Goal: Check status: Check status

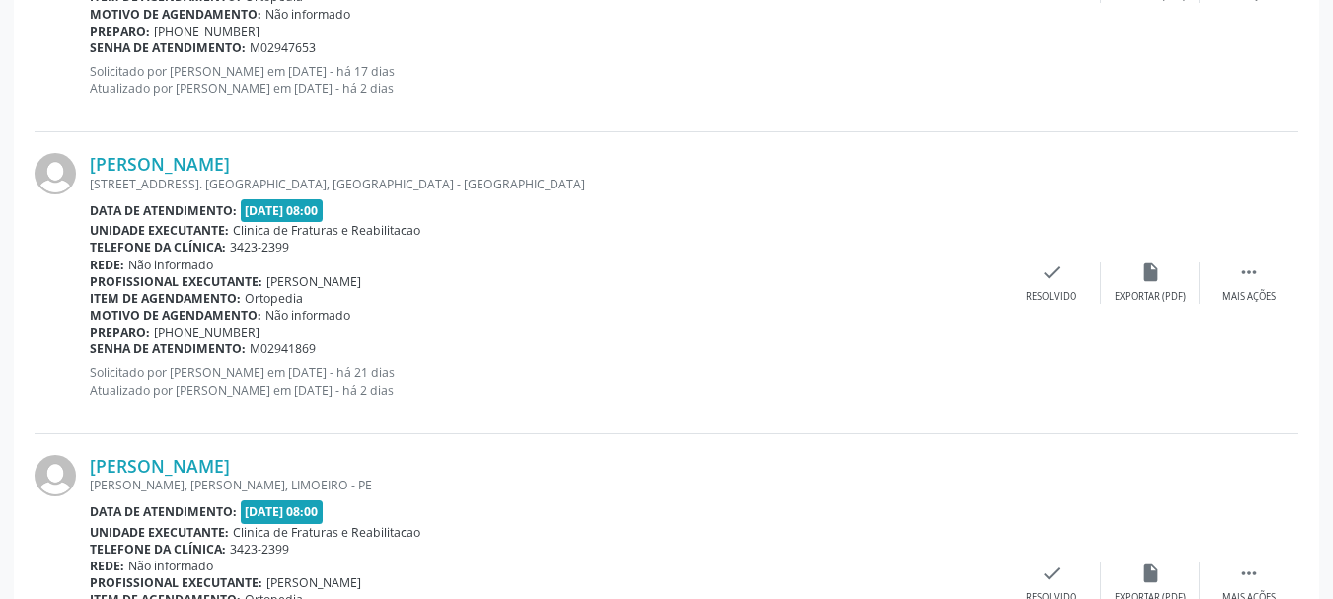
scroll to position [1480, 0]
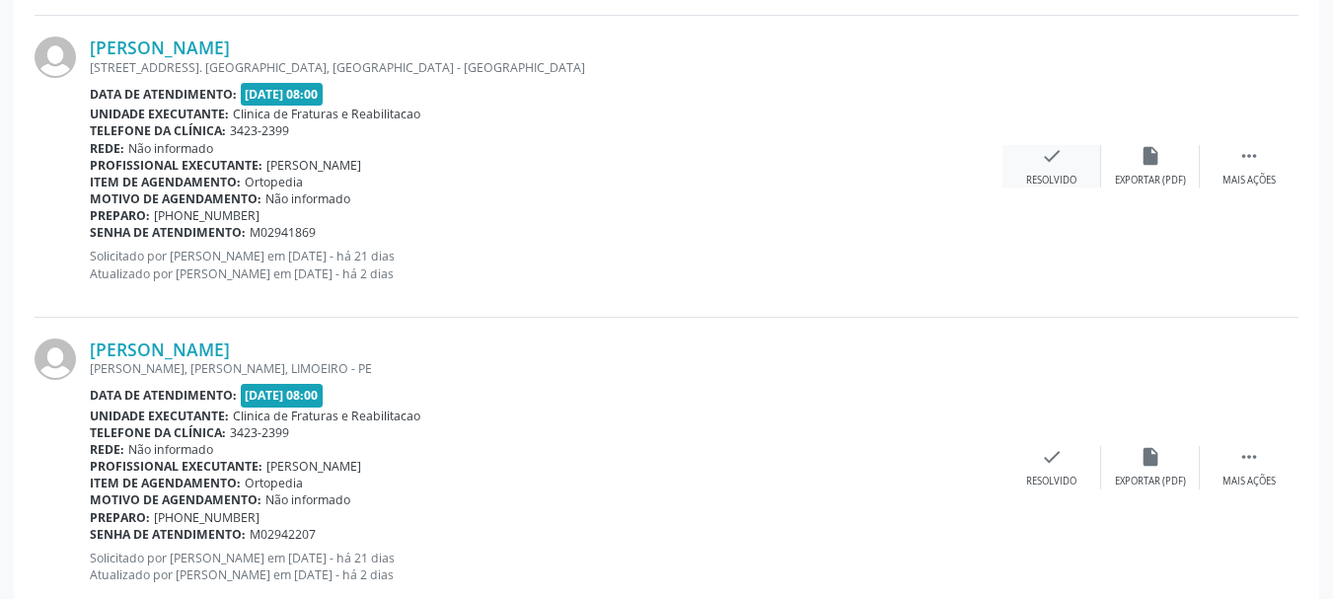
click at [1044, 157] on icon "check" at bounding box center [1052, 156] width 22 height 22
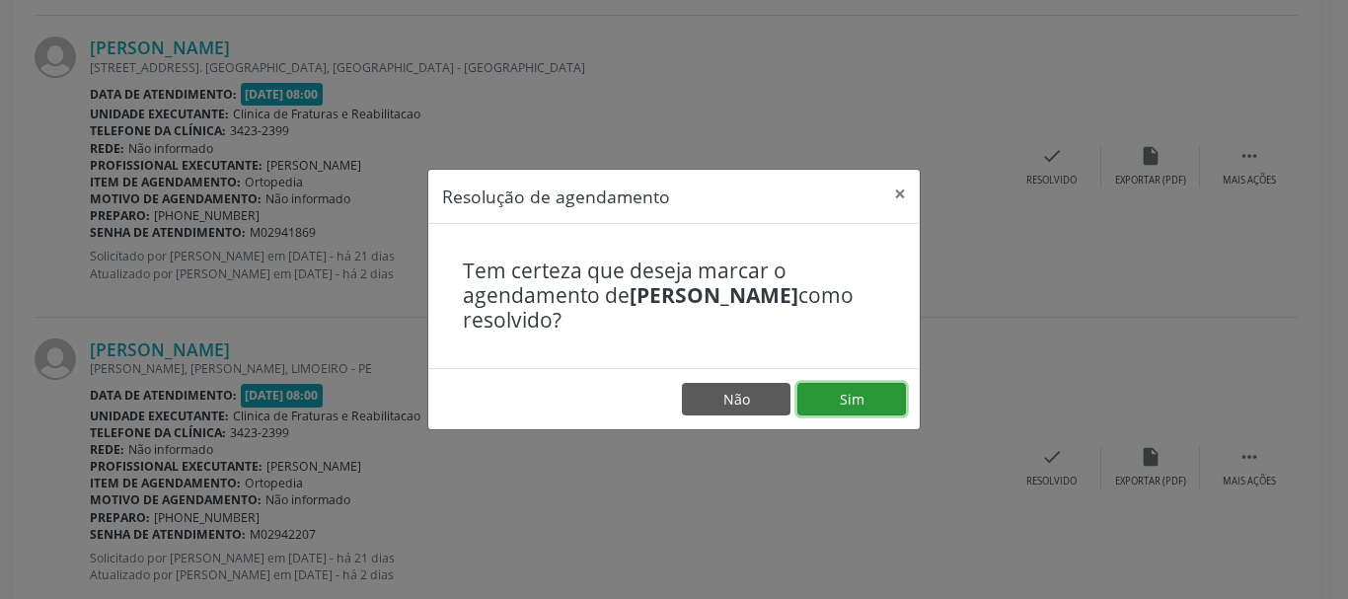
click at [856, 405] on button "Sim" at bounding box center [851, 400] width 109 height 34
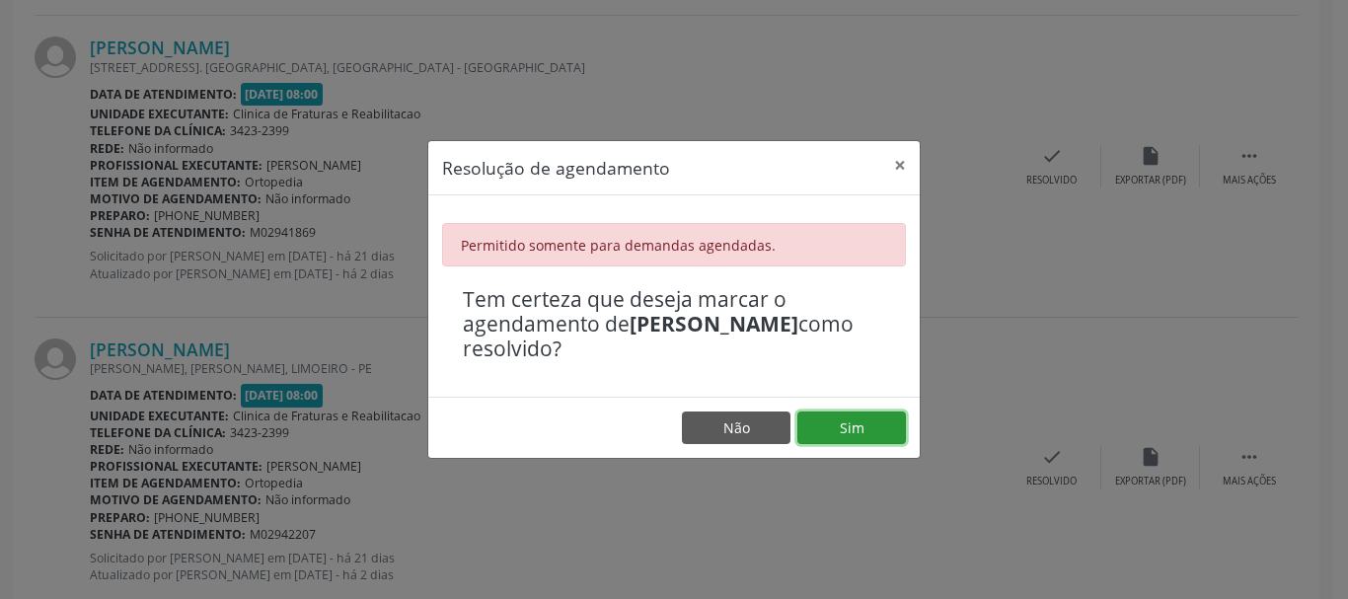
click at [862, 429] on button "Sim" at bounding box center [851, 428] width 109 height 34
click at [898, 164] on button "×" at bounding box center [899, 165] width 39 height 48
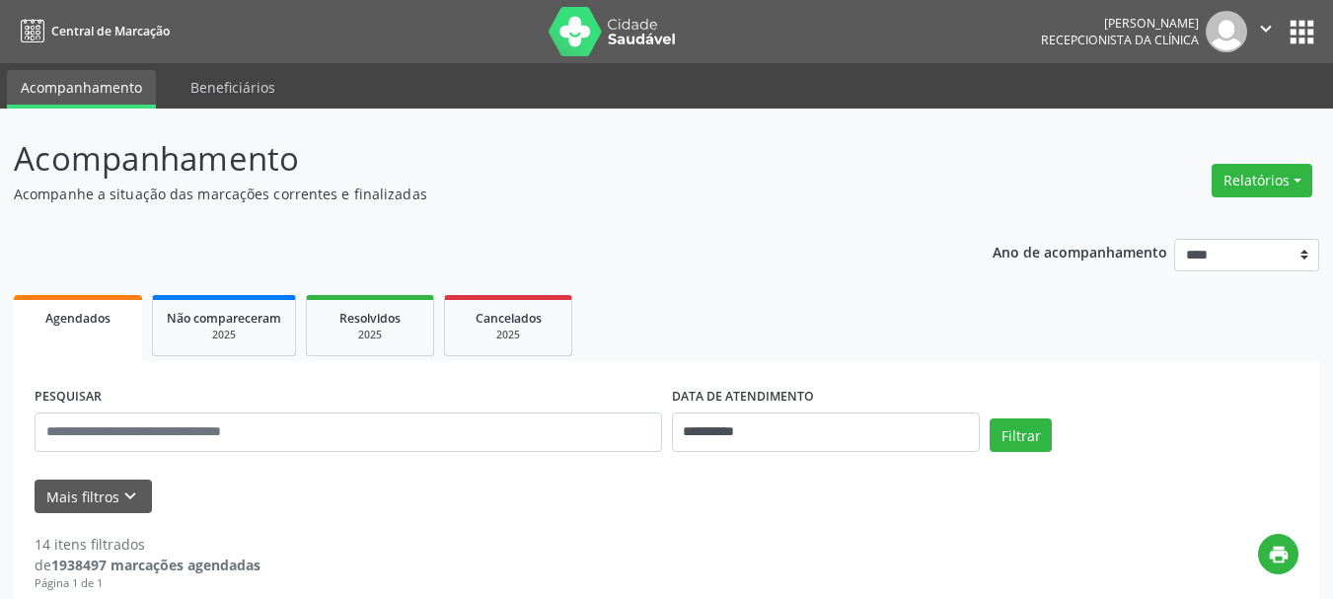
click at [1261, 30] on icon "" at bounding box center [1266, 29] width 22 height 22
click at [881, 183] on div "Acompanhamento Acompanhe a situação das marcações correntes e finalizadas" at bounding box center [471, 169] width 914 height 70
